Goal: Task Accomplishment & Management: Use online tool/utility

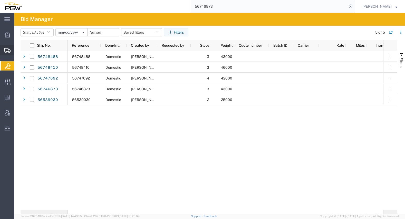
click at [0, 0] on span "Create from Template" at bounding box center [0, 0] width 0 height 0
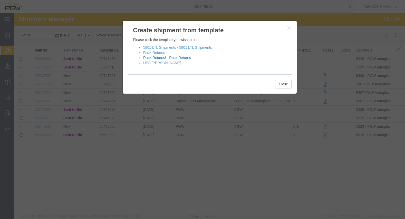
click at [176, 58] on link "Rack Returns! - Rack Returns" at bounding box center [167, 58] width 48 height 4
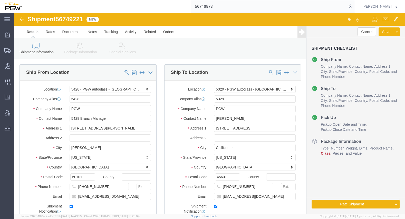
select select "28281"
select select "28253"
type input "505"
select select "28335"
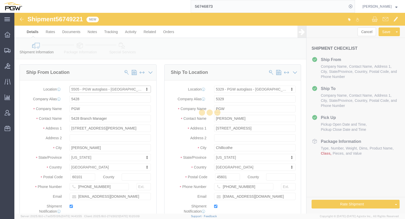
type input "5505"
type input "5505 Branch Manager"
type input "[STREET_ADDRESS]"
type input "Suite B"
type input "Watervliet"
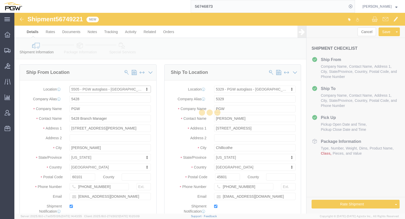
type input "12189"
type input "[PHONE_NUMBER]"
type input "[EMAIL_ADDRESS][DOMAIN_NAME]"
select select "NY"
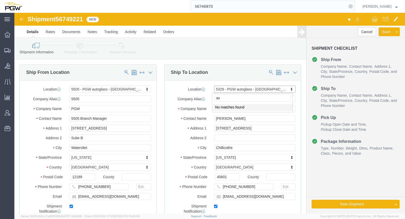
type input "a"
type input "SCRANTON"
select select "61931"
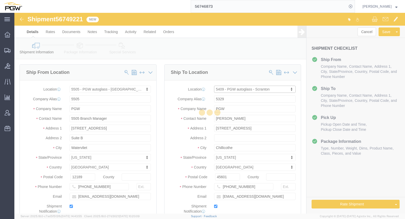
type input "5409"
type input "5409 Branch Manager"
type input "[STREET_ADDRESS]"
type input "Pittston"
type input "18640"
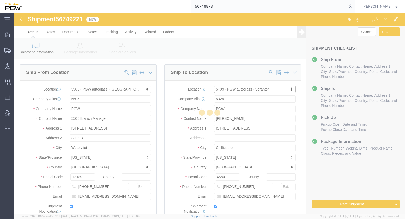
type input "[PHONE_NUMBER]"
type input "[EMAIL_ADDRESS][DOMAIN_NAME]"
select select "PA"
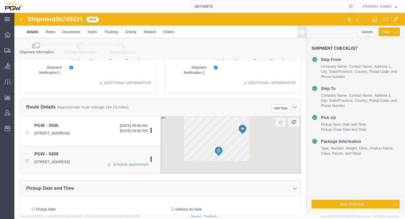
scroll to position [154, 0]
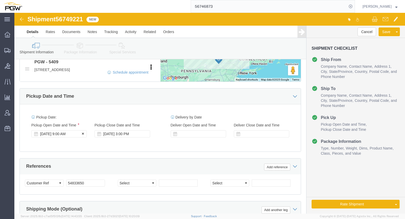
click div "[DATE] 9:00 AM"
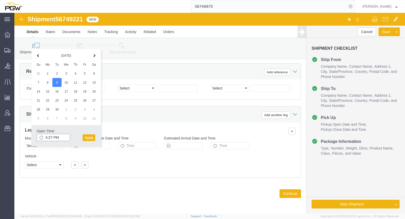
click input "4:27 PM"
type input "8:00 am"
click button "Apply"
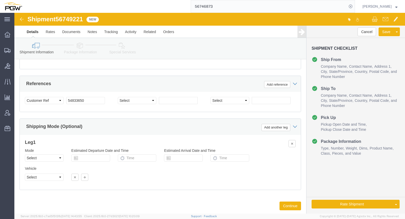
scroll to position [305, 0]
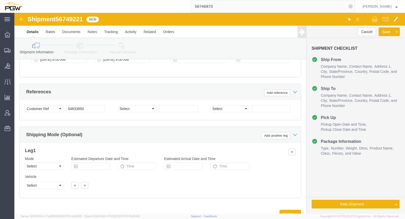
click span "56749221"
copy span "56749221"
click input "54833650"
drag, startPoint x: 77, startPoint y: 102, endPoint x: 9, endPoint y: 97, distance: 67.9
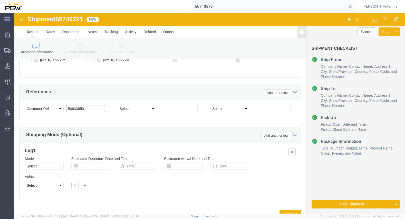
click div "Select Account Type Activity ID Airline Appointment Number ASN Batch Request # …"
paste input "6749221"
click input "56749221"
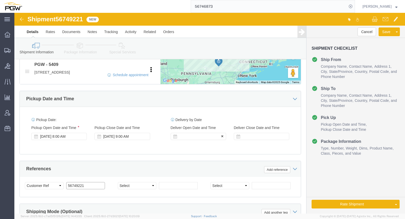
type input "56749221"
click div
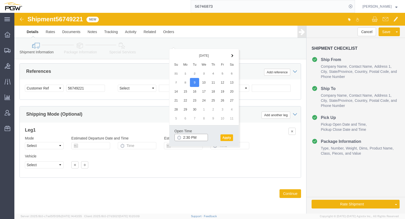
type input "2:30 PM"
click button "Apply"
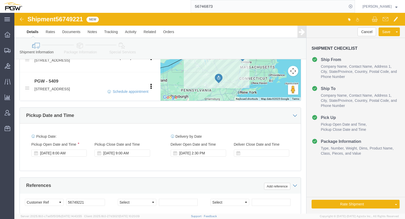
scroll to position [203, 0]
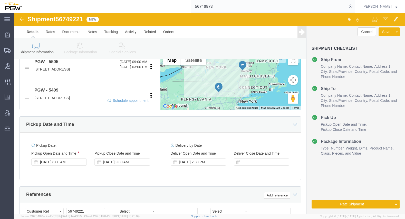
click link "Package Information"
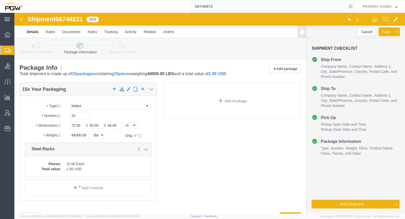
click div "15 x Your Packaging Package Type Select Bale(s) Basket(s) Bolt(s) Bottle(s) Buc…"
click icon
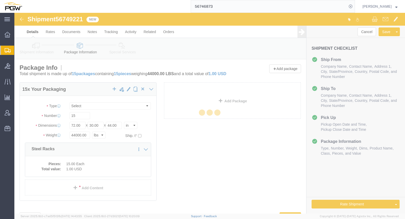
select select
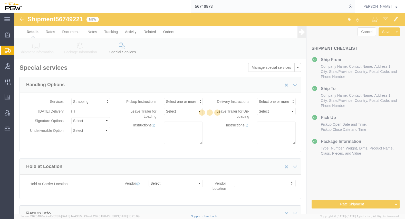
select select "COSTCENTER"
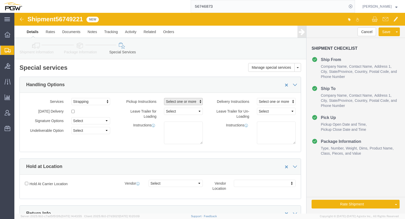
click span "Select one or more"
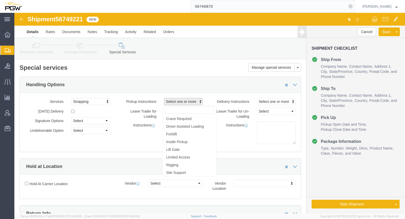
click div "Handling Options Services Strapping Air Ride Truck Blanket Wrap Carnet Consolid…"
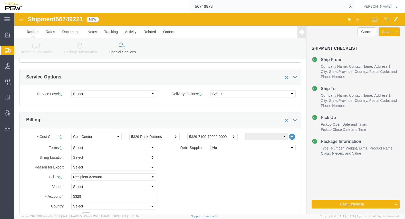
scroll to position [180, 0]
type input "5409"
click div "Account # 5329 Country Select [GEOGRAPHIC_DATA] [GEOGRAPHIC_DATA] [GEOGRAPHIC_D…"
click input "5329"
drag, startPoint x: 81, startPoint y: 183, endPoint x: 20, endPoint y: 182, distance: 60.6
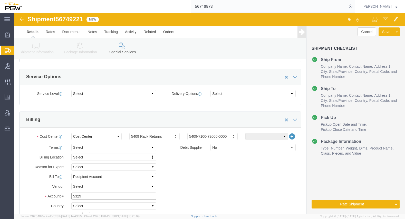
click div "Account # 5329"
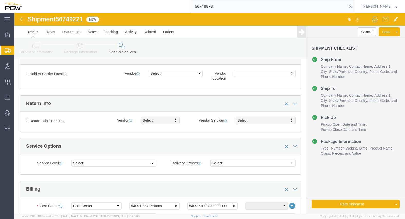
scroll to position [103, 0]
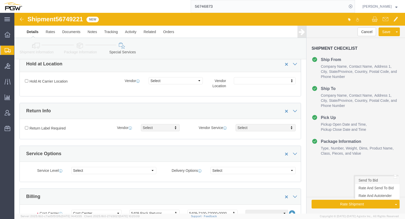
type input "5409"
click link "Send To Bid"
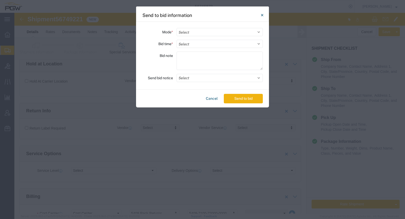
click at [202, 11] on div "Send to bid information" at bounding box center [202, 13] width 133 height 15
click at [201, 33] on select "Select Small Parcel Truckload Air Rail Less than Truckload Ocean Freight Multi-…" at bounding box center [220, 32] width 86 height 8
select select "TL"
click at [177, 28] on select "Select Small Parcel Truckload Air Rail Less than Truckload Ocean Freight Multi-…" at bounding box center [220, 32] width 86 height 8
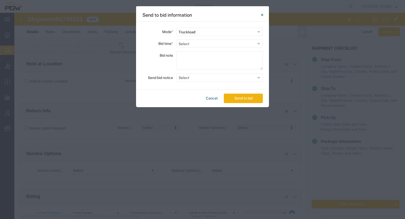
click at [199, 46] on select "Select 30 Min (Rush) 1 Hour (Rush) 2 Hours (Rush) 4 Hours (Rush) 8 Hours (Rush)…" at bounding box center [220, 44] width 86 height 8
click at [177, 40] on select "Select 30 Min (Rush) 1 Hour (Rush) 2 Hours (Rush) 4 Hours (Rush) 8 Hours (Rush)…" at bounding box center [220, 44] width 86 height 8
click at [241, 99] on button "Send to bid" at bounding box center [243, 98] width 39 height 9
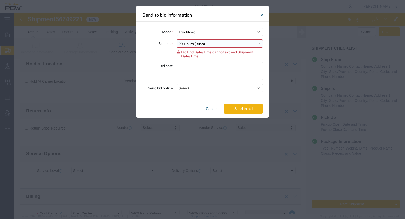
click at [193, 43] on select "Select 30 Min (Rush) 1 Hour (Rush) 2 Hours (Rush) 4 Hours (Rush) 8 Hours (Rush)…" at bounding box center [220, 44] width 86 height 8
select select "16"
click at [177, 40] on select "Select 30 Min (Rush) 1 Hour (Rush) 2 Hours (Rush) 4 Hours (Rush) 8 Hours (Rush)…" at bounding box center [220, 44] width 86 height 8
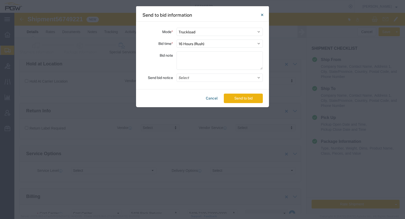
click at [246, 101] on button "Send to bid" at bounding box center [243, 98] width 39 height 9
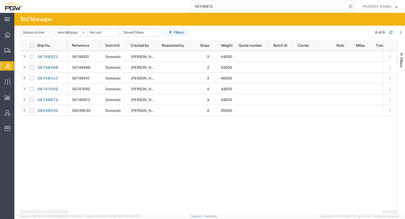
click at [139, 151] on div "56749221 Domestic [PERSON_NAME] 2 44000 56748488 Domestic [PERSON_NAME] 3 43000…" at bounding box center [225, 130] width 315 height 159
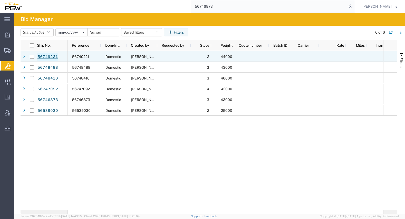
click at [50, 58] on link "56749221" at bounding box center [47, 57] width 21 height 8
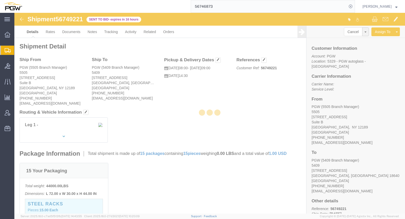
click at [51, 33] on div at bounding box center [209, 113] width 391 height 201
click at [50, 31] on div at bounding box center [209, 113] width 391 height 201
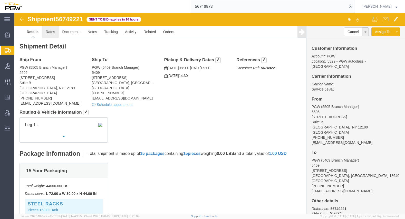
click link "Rates"
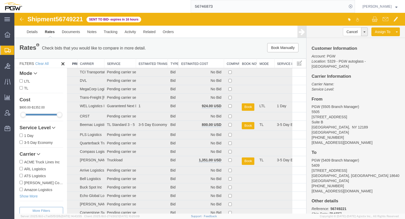
click at [188, 61] on th "Estimated Cost" at bounding box center [201, 63] width 45 height 9
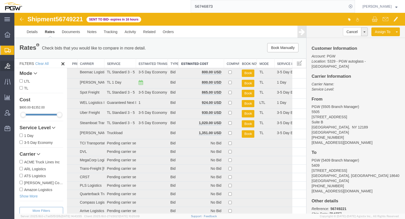
click at [18, 65] on span "Bids" at bounding box center [16, 66] width 4 height 10
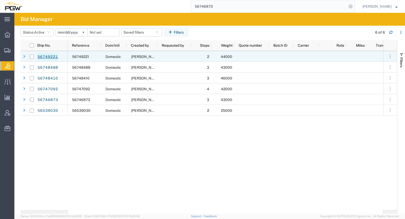
click at [55, 57] on link "56749221" at bounding box center [47, 57] width 21 height 8
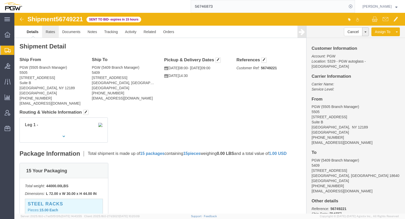
click link "Rates"
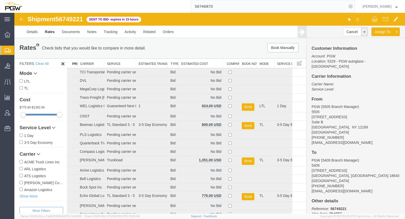
click at [195, 67] on th "Estimated Cost" at bounding box center [201, 63] width 45 height 9
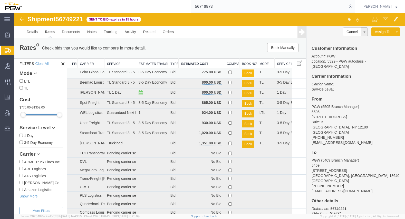
click at [247, 72] on button "Book" at bounding box center [248, 73] width 12 height 7
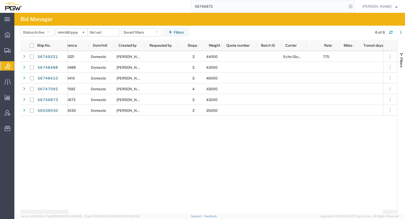
scroll to position [0, 52]
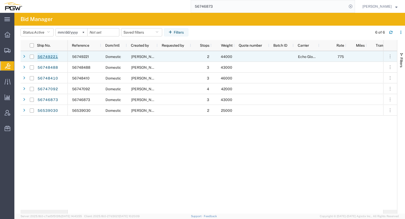
click at [50, 56] on link "56749221" at bounding box center [47, 57] width 21 height 8
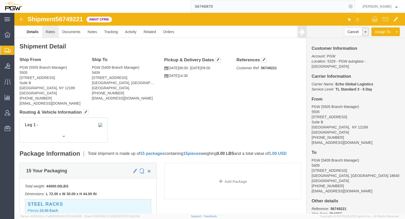
click link "Rates"
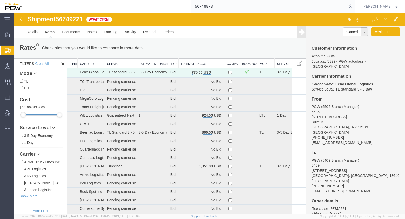
click at [193, 62] on th "Estimated Cost" at bounding box center [201, 63] width 45 height 9
